Goal: Information Seeking & Learning: Learn about a topic

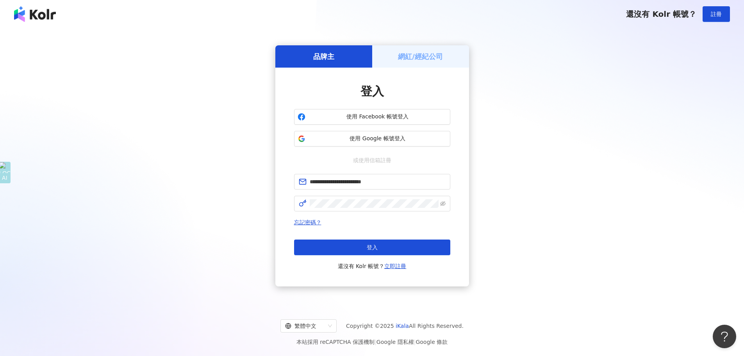
click at [342, 250] on button "登入" at bounding box center [372, 247] width 156 height 16
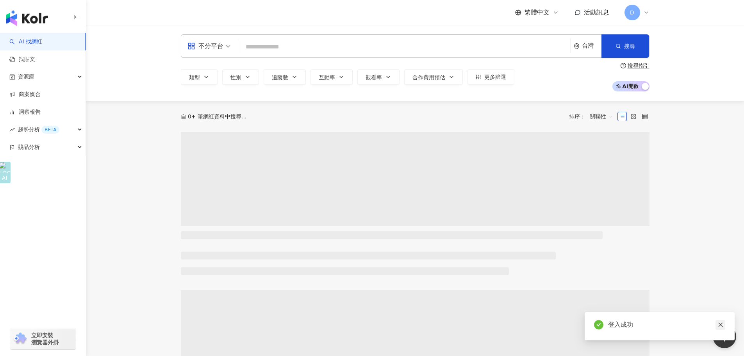
click at [719, 322] on icon "close" at bounding box center [720, 324] width 5 height 5
click at [370, 49] on input "search" at bounding box center [404, 46] width 326 height 15
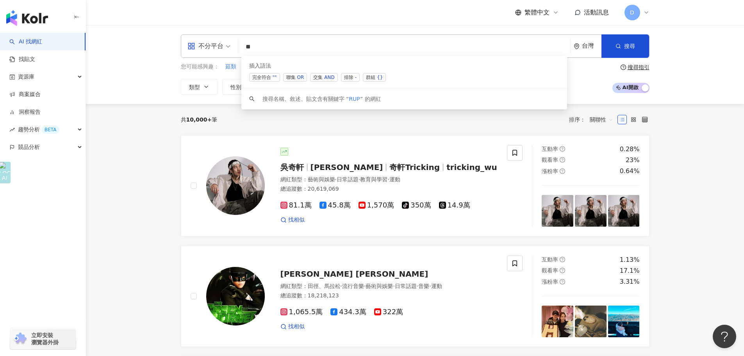
type input "*"
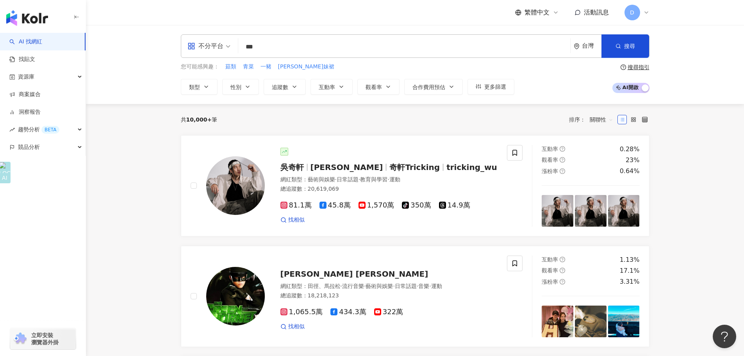
type input "*"
type input "***"
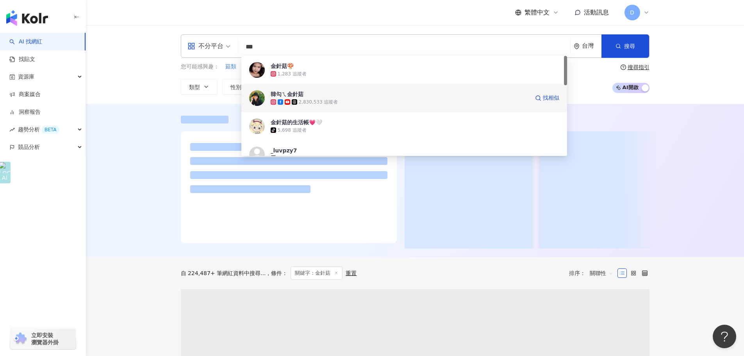
click at [447, 93] on span "韓勾ㄟ金針菇" at bounding box center [400, 94] width 259 height 8
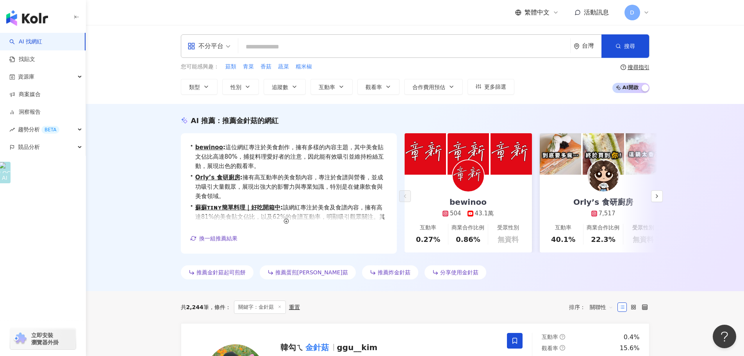
click at [359, 48] on input "search" at bounding box center [404, 46] width 326 height 15
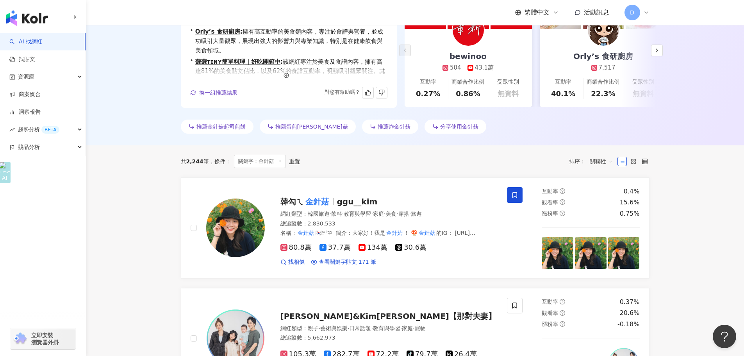
scroll to position [156, 0]
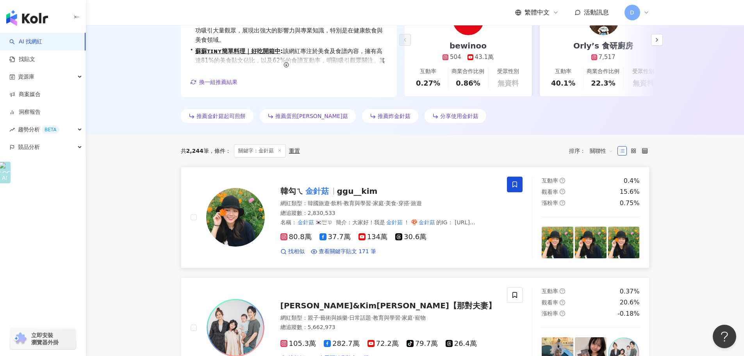
click at [309, 189] on mark "金針菇" at bounding box center [317, 191] width 27 height 13
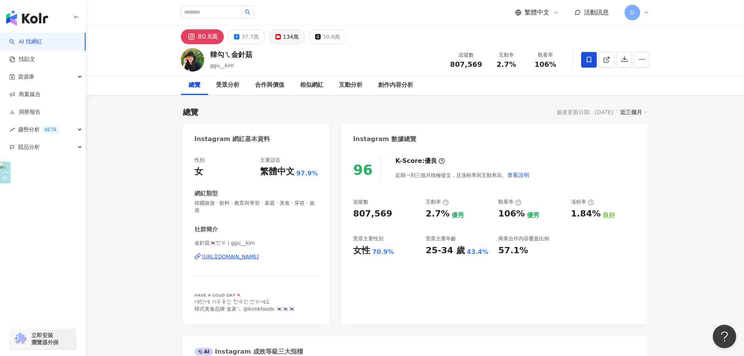
drag, startPoint x: 239, startPoint y: 39, endPoint x: 284, endPoint y: 31, distance: 46.1
click at [239, 39] on button "37.7萬" at bounding box center [247, 36] width 38 height 15
click at [241, 36] on div "37.7萬" at bounding box center [250, 36] width 18 height 11
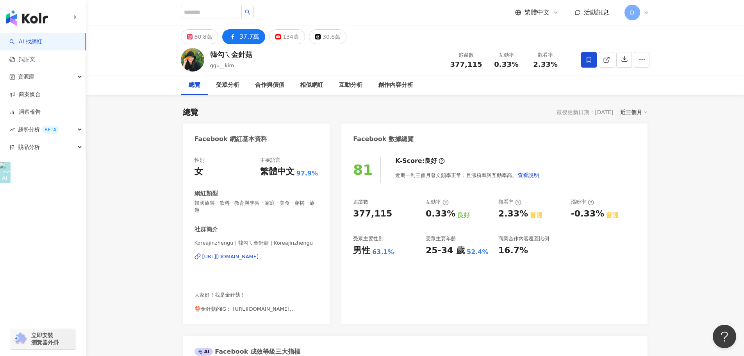
click at [241, 36] on div "37.7萬" at bounding box center [249, 36] width 20 height 11
click at [283, 39] on div "134萬" at bounding box center [291, 36] width 16 height 11
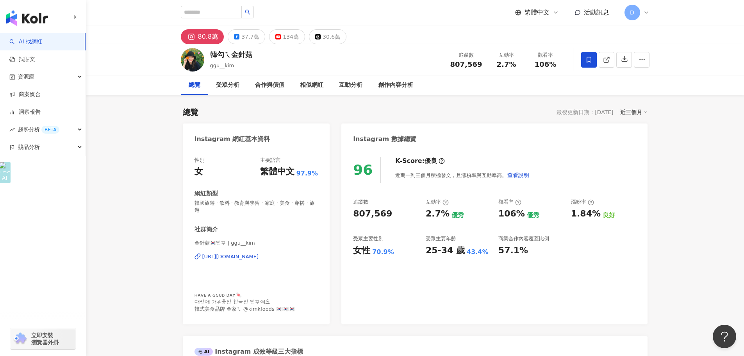
click at [461, 293] on div "96 K-Score : 優良 近期一到三個月積極發文，且漲粉率與互動率高。 查看說明 追蹤數 807,569 互動率 2.7% 優秀 觀看率 106% 優秀…" at bounding box center [494, 236] width 306 height 175
click at [625, 252] on div "追蹤數 807,569 互動率 2.7% 優秀 觀看率 106% 優秀 漲粉率 1.84% 良好 受眾主要性別 女性 70.9% 受眾主要年齡 25-34 歲…" at bounding box center [494, 227] width 282 height 58
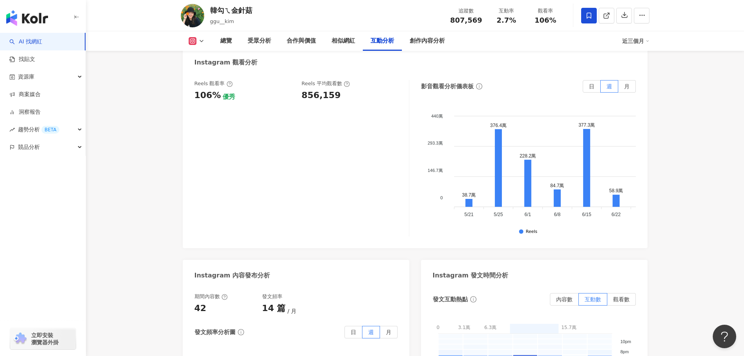
scroll to position [2188, 0]
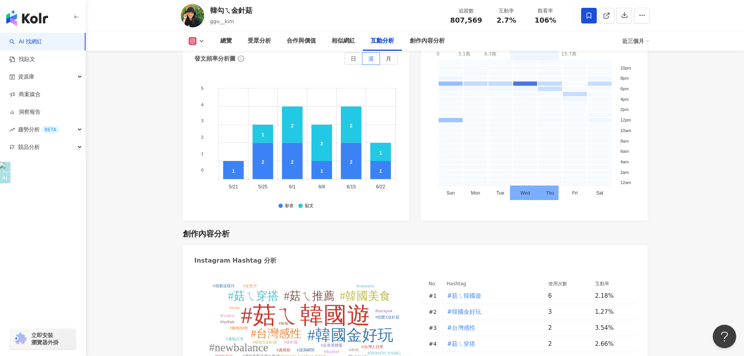
click at [199, 37] on div "總覽 受眾分析 合作與價值 相似網紅 互動分析 創作內容分析 近三個月" at bounding box center [415, 41] width 469 height 20
click at [200, 39] on icon at bounding box center [201, 41] width 6 height 6
click at [201, 91] on button "YouTube" at bounding box center [209, 91] width 47 height 11
